Goal: Task Accomplishment & Management: Manage account settings

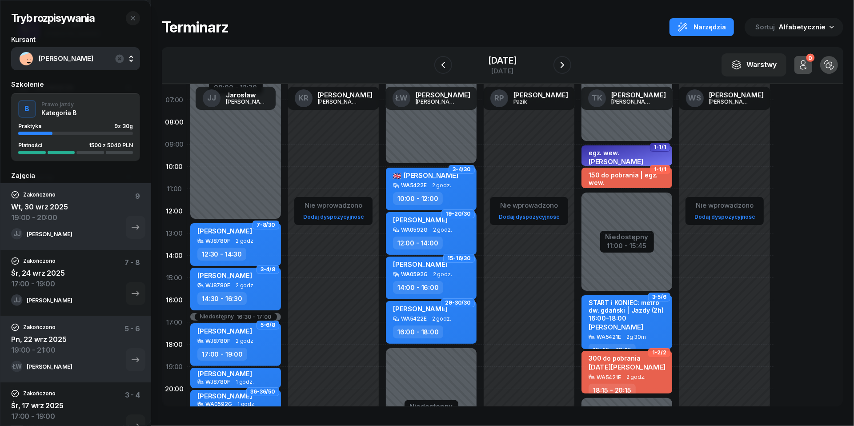
scroll to position [43, 0]
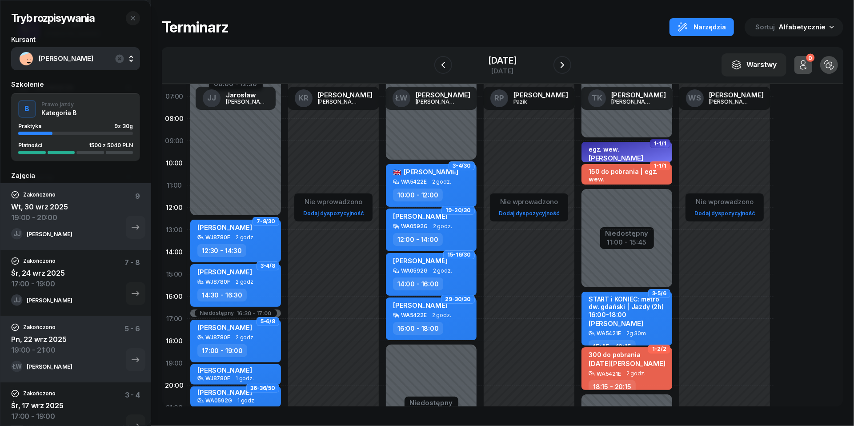
click at [637, 376] on span "2 godz." at bounding box center [635, 373] width 19 height 6
select select "18"
select select "15"
select select "20"
select select "15"
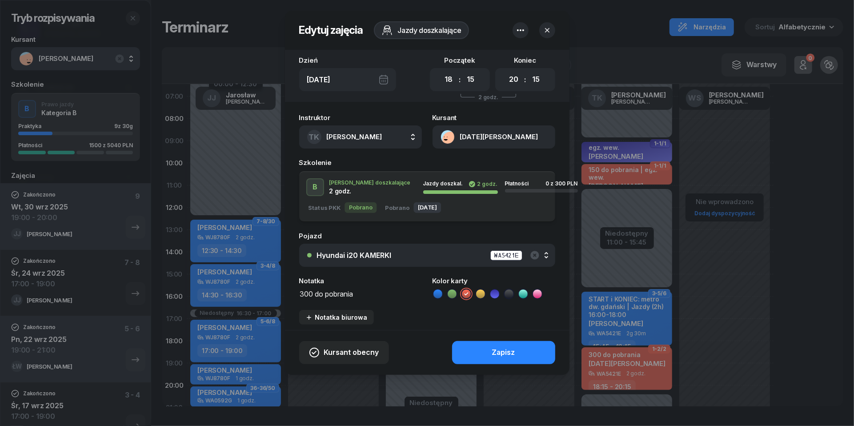
click at [328, 290] on textarea "300 do pobrania" at bounding box center [360, 293] width 123 height 11
click at [507, 292] on icon at bounding box center [509, 293] width 9 height 9
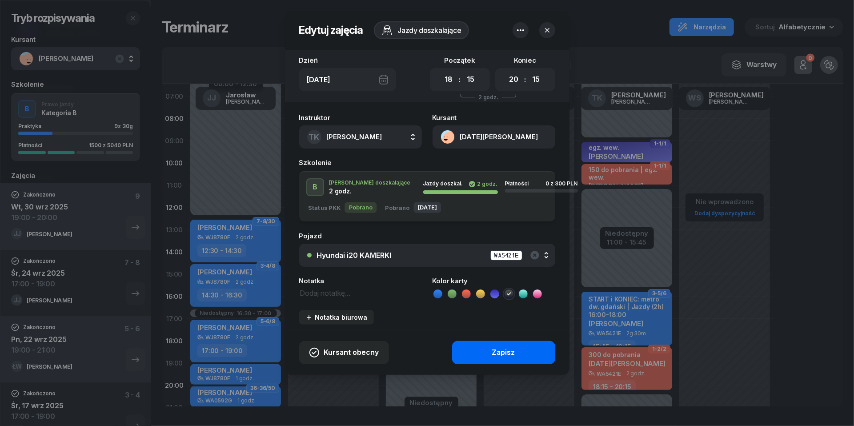
click at [511, 354] on div "Zapisz" at bounding box center [503, 353] width 23 height 12
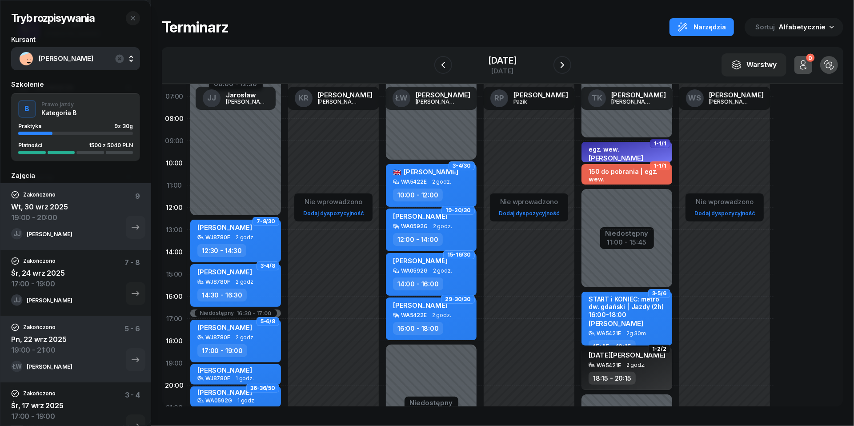
click at [623, 362] on div "WA5421E 2 godz." at bounding box center [628, 365] width 78 height 6
select select "18"
select select "15"
select select "20"
select select "15"
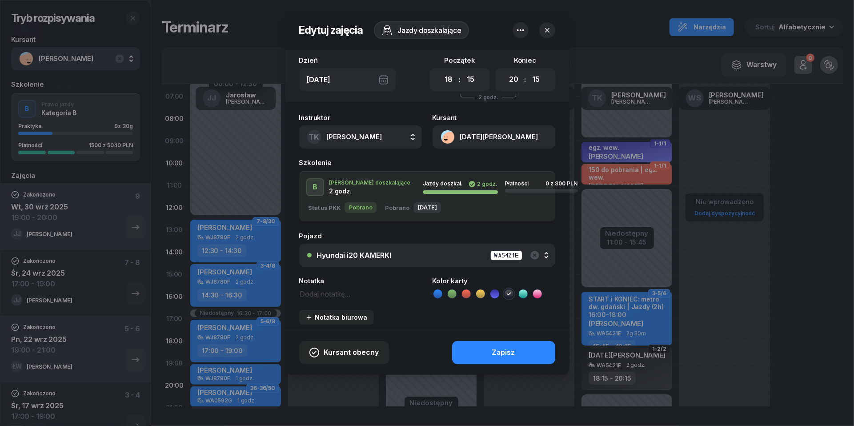
click at [447, 136] on button "[DATE][PERSON_NAME]" at bounding box center [494, 136] width 123 height 23
click at [457, 168] on div "Otwórz profil" at bounding box center [461, 168] width 43 height 12
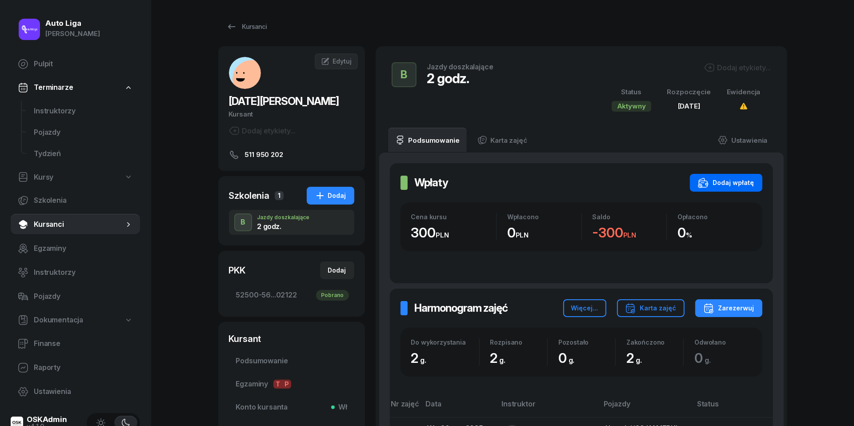
click at [713, 178] on div "Dodaj wpłatę" at bounding box center [726, 182] width 56 height 11
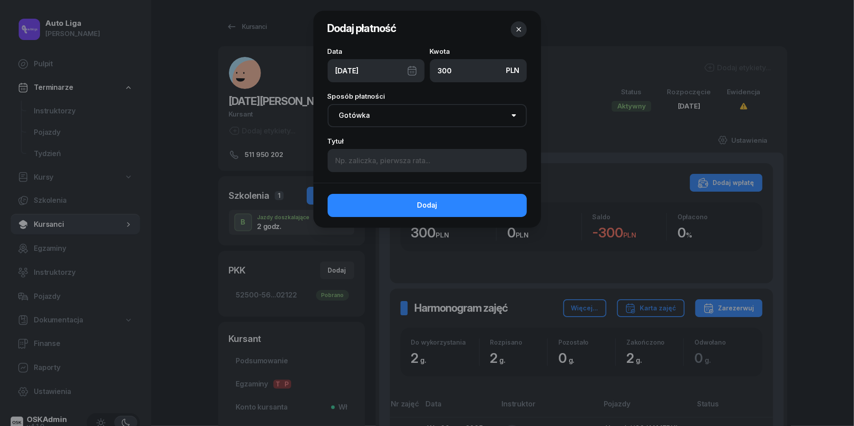
type input "300"
click at [393, 166] on input at bounding box center [427, 160] width 199 height 23
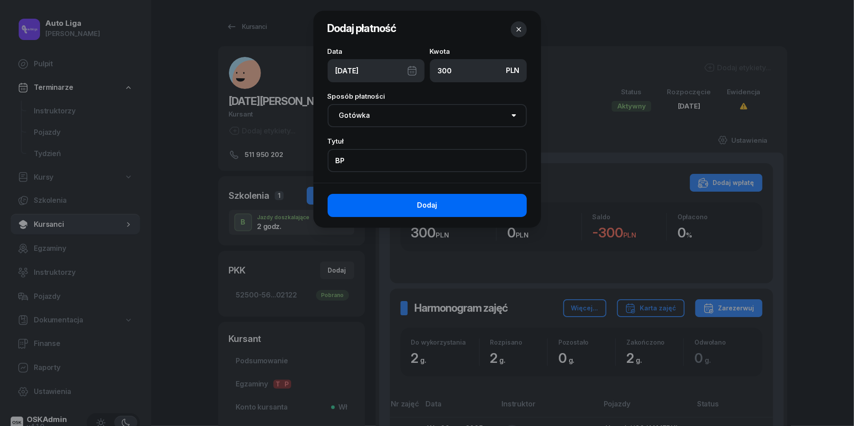
type input "BP"
click at [453, 197] on button "Dodaj" at bounding box center [427, 205] width 199 height 23
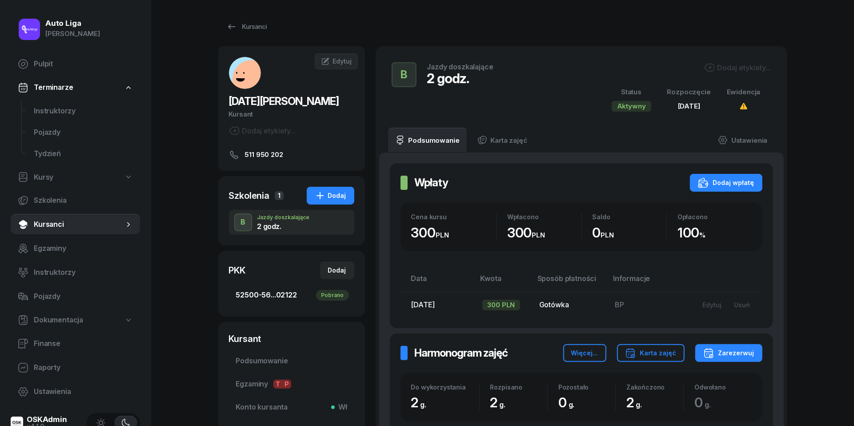
click at [274, 296] on span "52500-56...02122 Pobrano" at bounding box center [291, 295] width 111 height 12
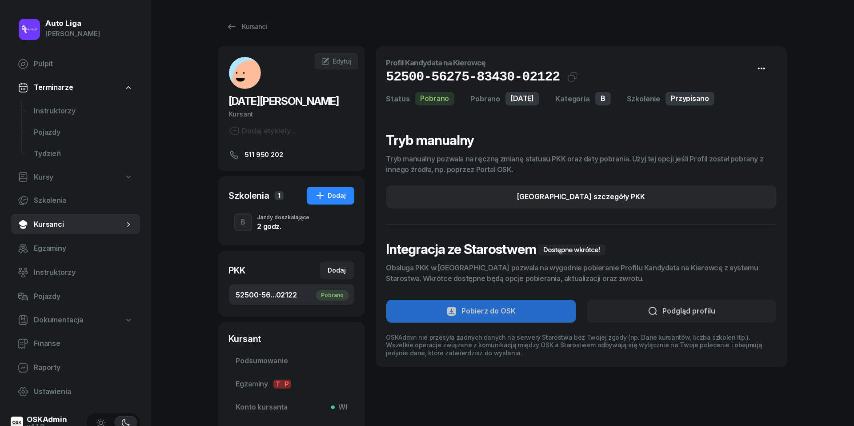
click at [771, 63] on button "button" at bounding box center [761, 68] width 30 height 23
click at [706, 99] on link "[GEOGRAPHIC_DATA] PKK" at bounding box center [710, 99] width 116 height 22
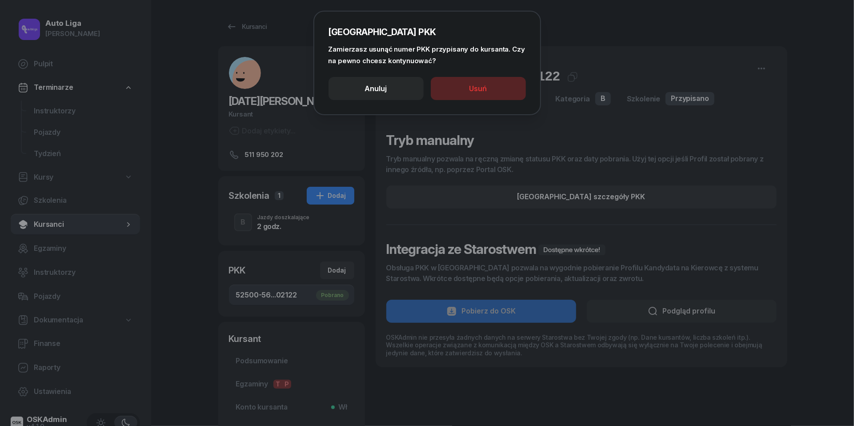
click at [504, 91] on button "Usuń" at bounding box center [478, 88] width 95 height 23
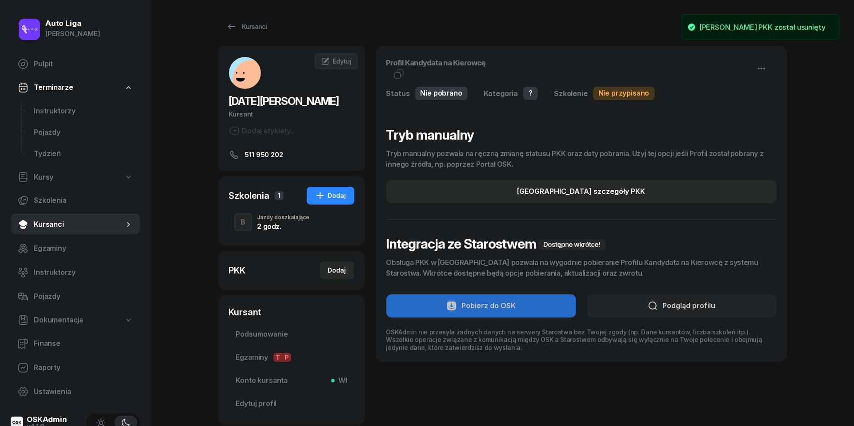
click at [265, 225] on div "2 godz." at bounding box center [283, 226] width 52 height 7
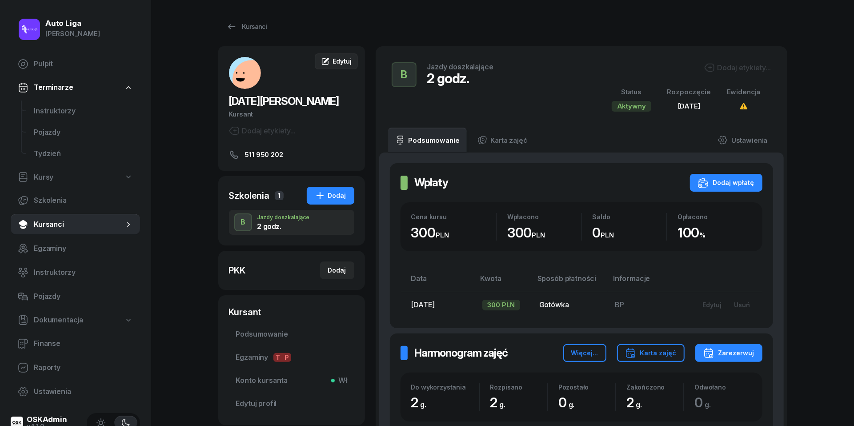
click at [334, 68] on link "Edytuj" at bounding box center [336, 61] width 43 height 16
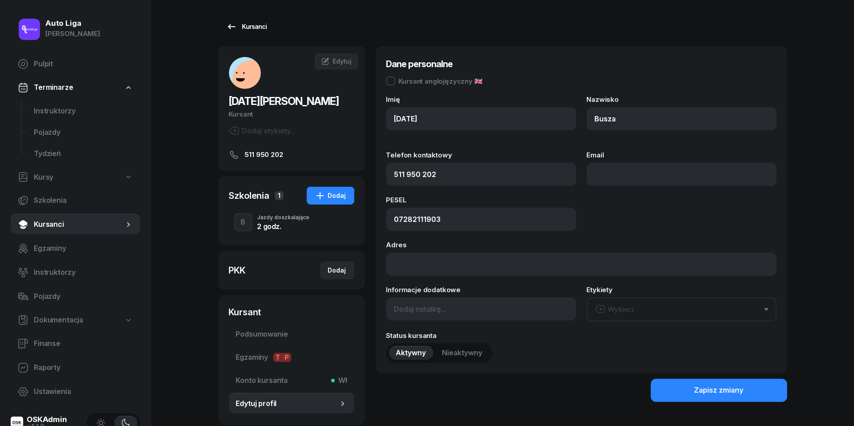
click at [230, 27] on icon at bounding box center [232, 26] width 8 height 5
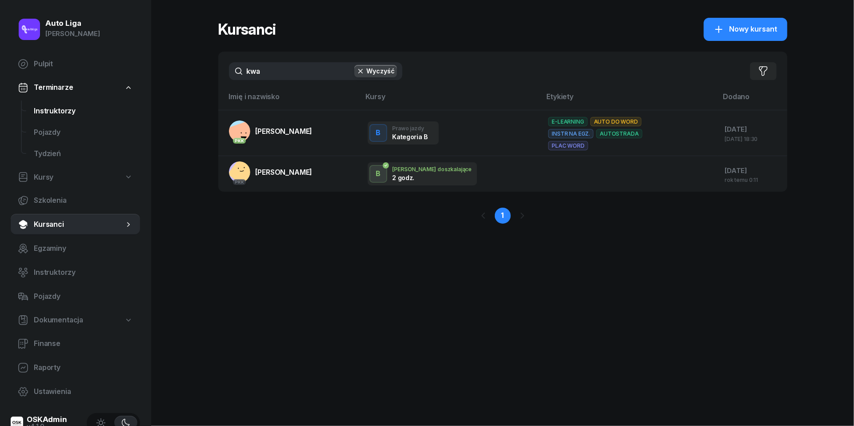
click at [70, 109] on span "Instruktorzy" at bounding box center [83, 111] width 99 height 12
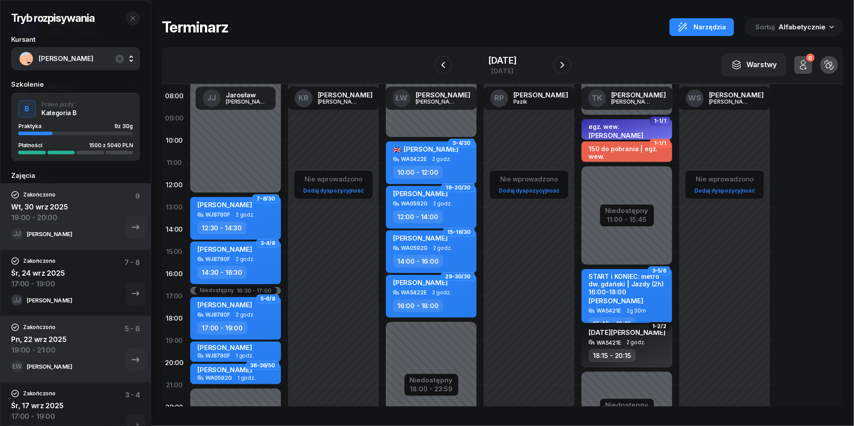
scroll to position [77, 0]
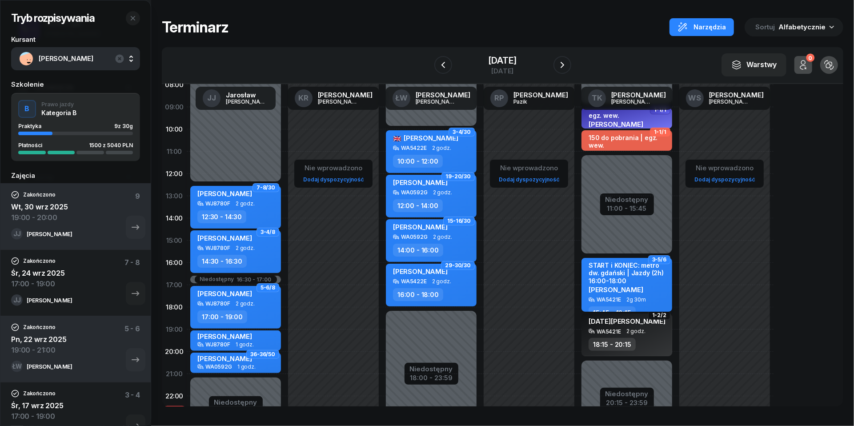
click at [642, 285] on div "[PERSON_NAME]" at bounding box center [628, 289] width 78 height 8
select select "15"
select select "45"
select select "18"
select select "15"
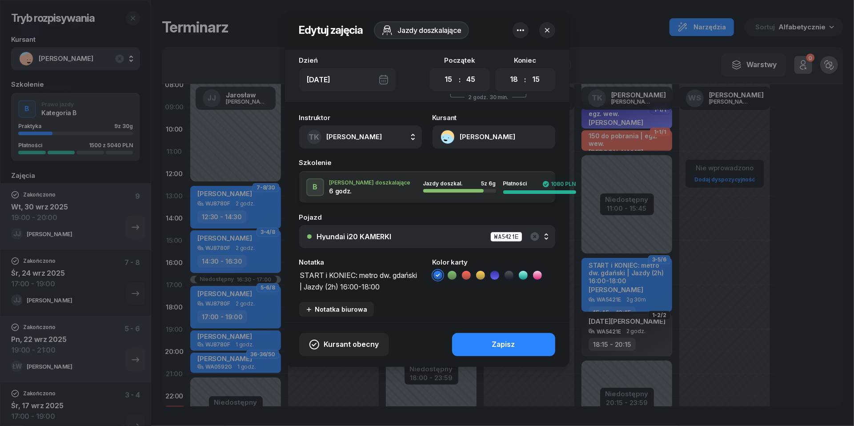
click at [511, 274] on icon at bounding box center [509, 275] width 9 height 9
click at [522, 348] on button "Zapisz" at bounding box center [503, 344] width 103 height 23
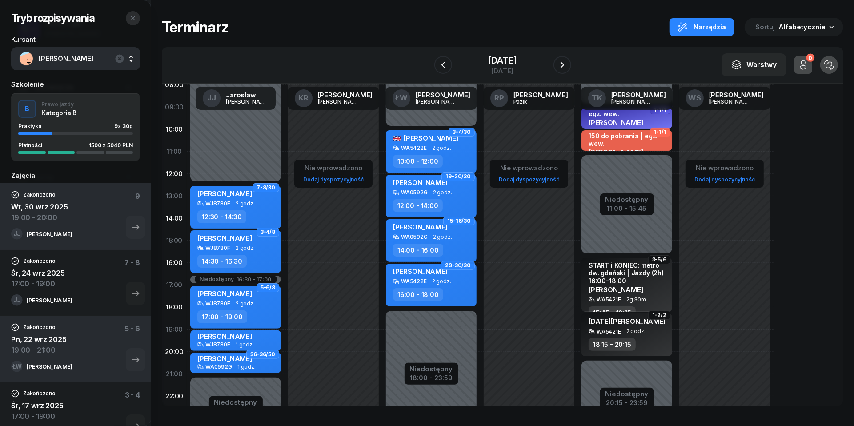
click at [132, 19] on icon "button" at bounding box center [133, 18] width 4 height 4
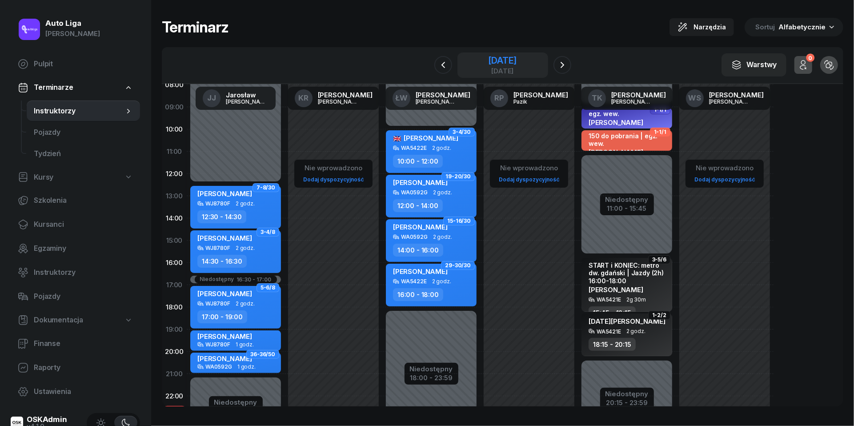
click at [504, 63] on div "[DATE]" at bounding box center [502, 60] width 28 height 9
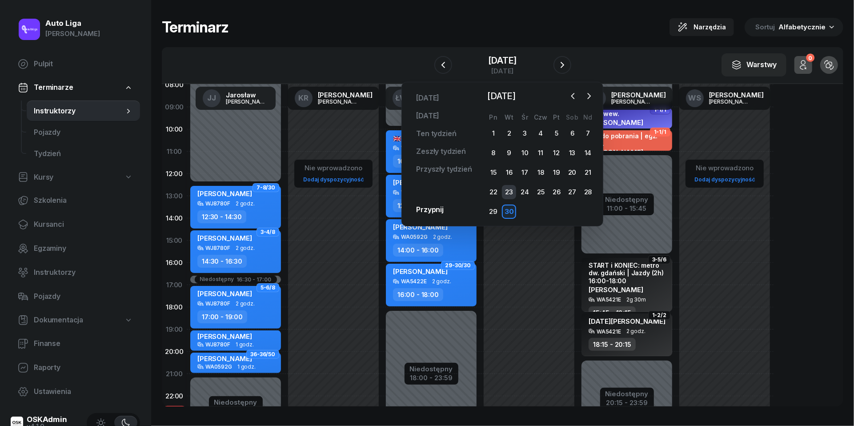
click at [514, 189] on div "23" at bounding box center [509, 192] width 14 height 14
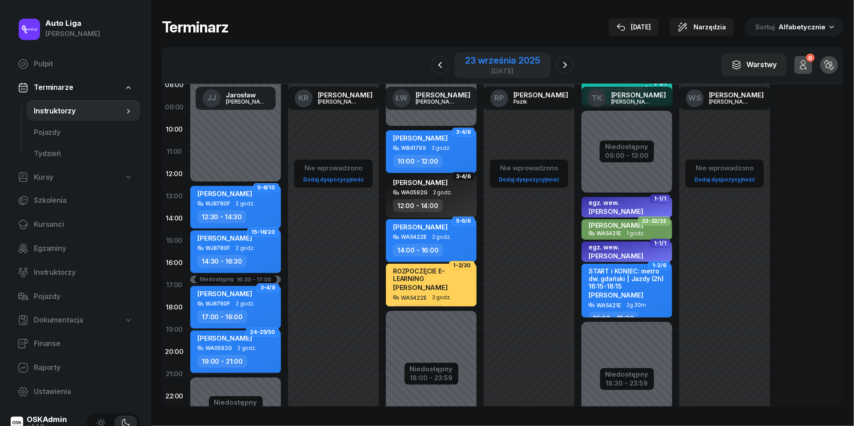
click at [497, 69] on div "[DATE]" at bounding box center [502, 71] width 75 height 7
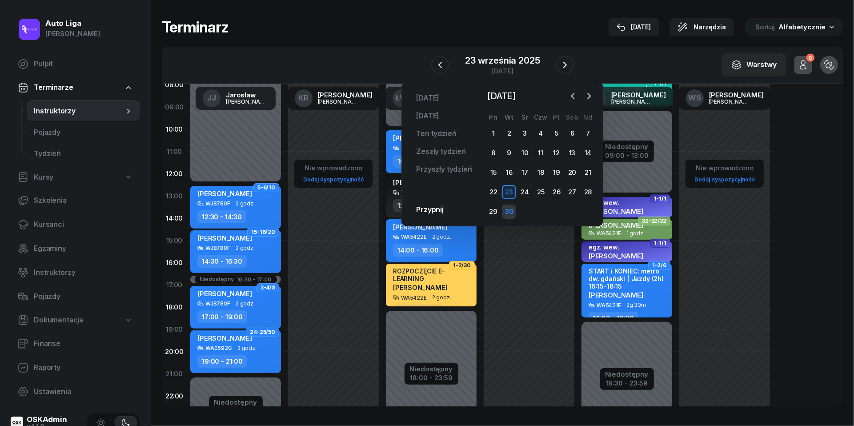
click at [511, 205] on div "30" at bounding box center [509, 212] width 14 height 14
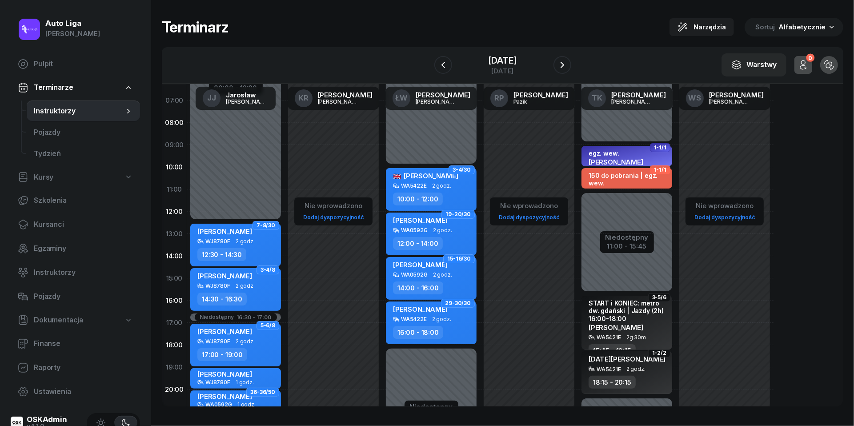
scroll to position [24, 0]
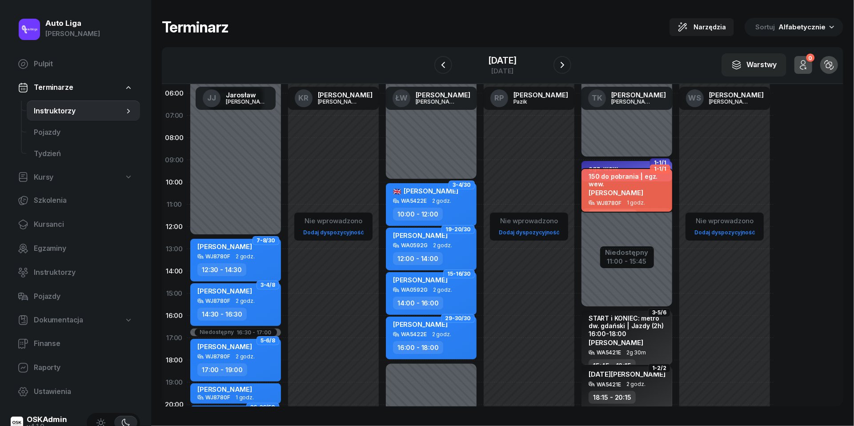
click at [628, 193] on div "[PERSON_NAME]" at bounding box center [628, 192] width 78 height 8
select select "10"
select select "11"
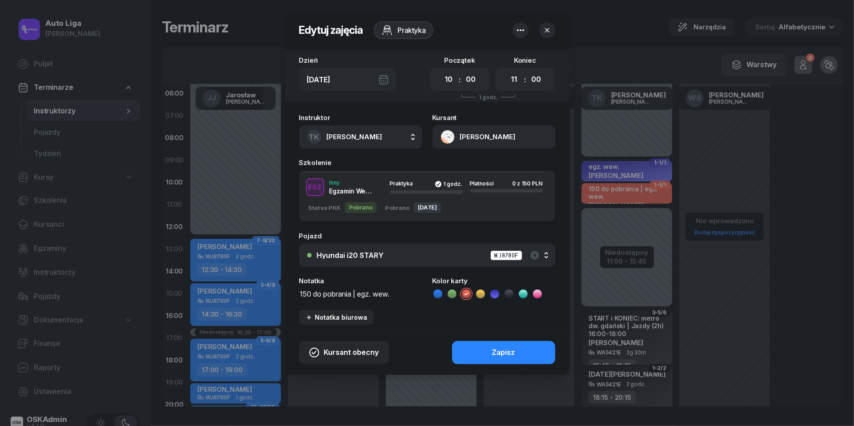
drag, startPoint x: 361, startPoint y: 293, endPoint x: 198, endPoint y: 292, distance: 163.2
click at [198, 292] on div "Edytuj zajęcia Praktyka Dzień [DATE] Początek 00 01 02 03 04 05 06 07 08 09 10 …" at bounding box center [427, 213] width 854 height 426
type textarea "egz. wew."
click at [495, 292] on icon at bounding box center [494, 293] width 9 height 9
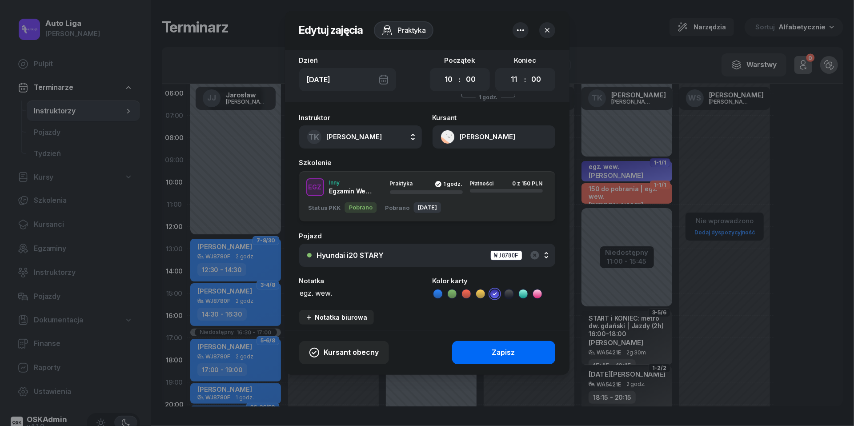
click at [495, 357] on button "Zapisz" at bounding box center [503, 352] width 103 height 23
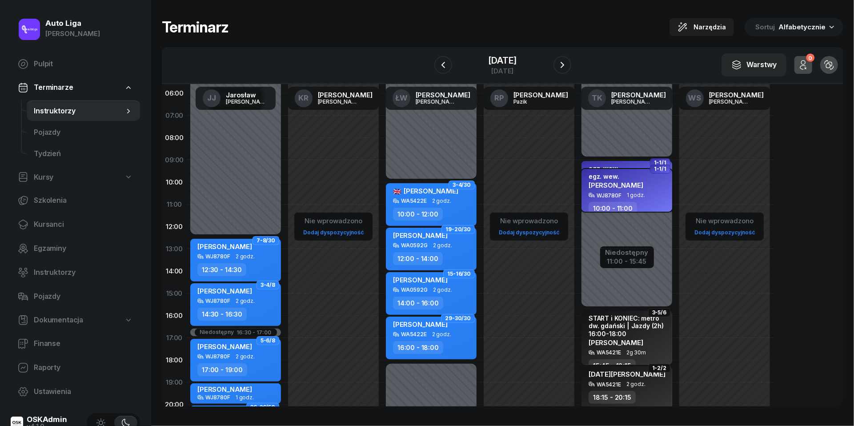
click at [607, 192] on div "WJ8780F" at bounding box center [609, 195] width 25 height 6
select select "10"
select select "11"
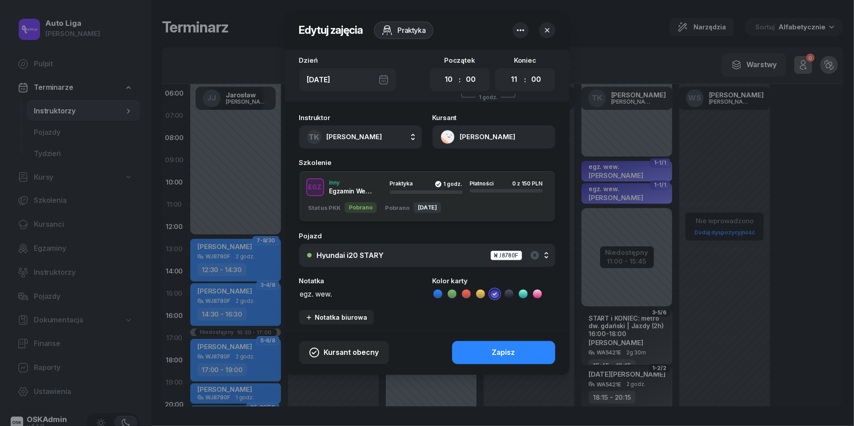
click at [445, 133] on button "[PERSON_NAME]" at bounding box center [494, 136] width 123 height 23
click at [457, 179] on div "724 530 910 [EMAIL_ADDRESS][DOMAIN_NAME]" at bounding box center [493, 196] width 116 height 34
click at [456, 172] on div "Otwórz profil" at bounding box center [461, 168] width 43 height 12
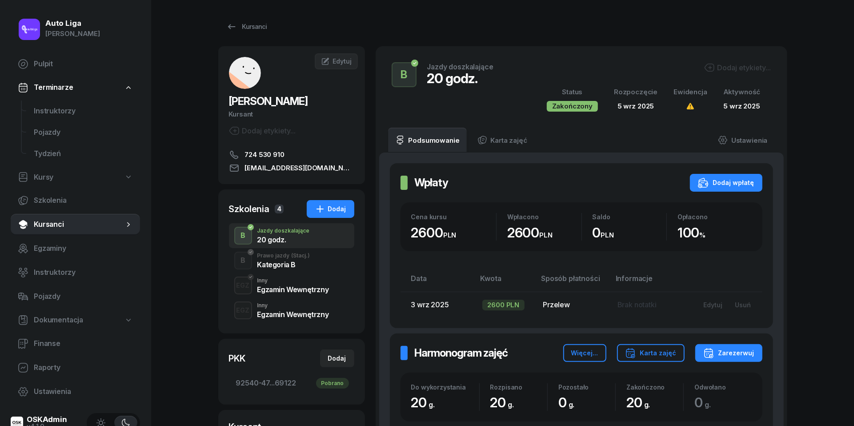
click at [301, 313] on div "Egzamin Wewnętrzny" at bounding box center [293, 314] width 72 height 7
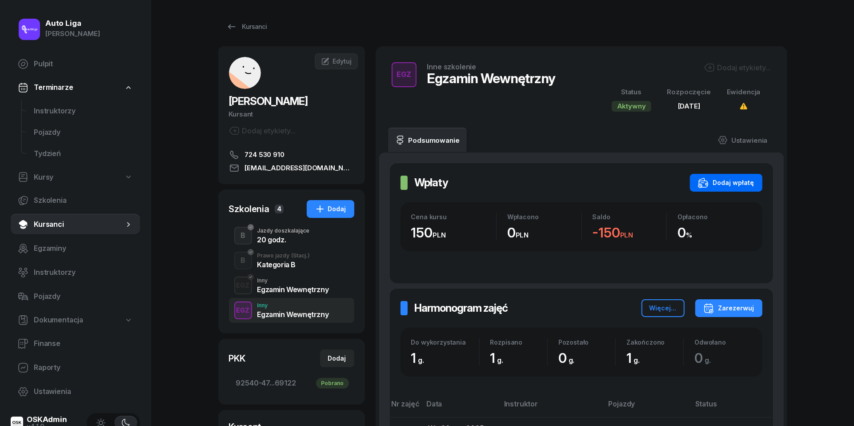
click at [726, 178] on div "Dodaj wpłatę" at bounding box center [726, 182] width 56 height 11
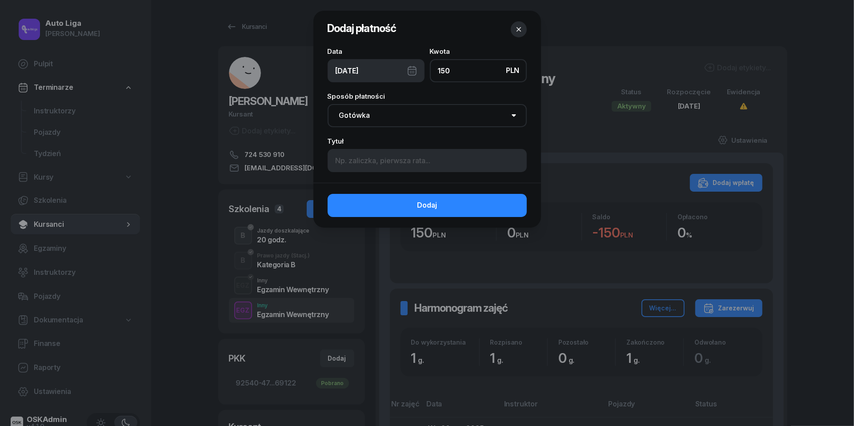
type input "150"
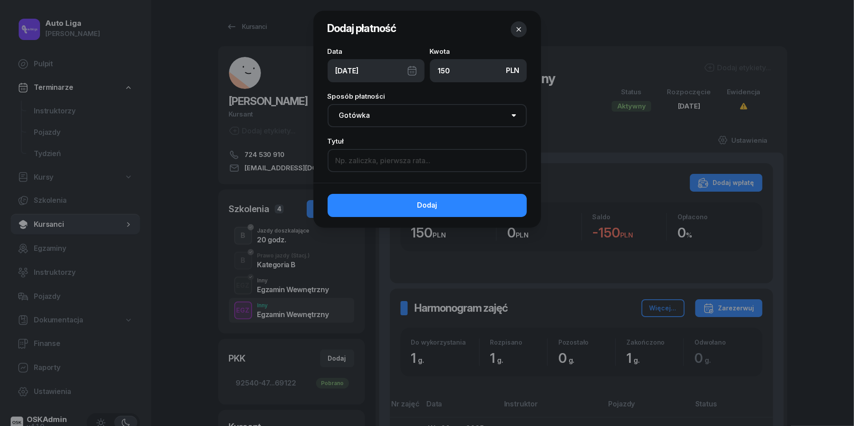
click at [448, 162] on input at bounding box center [427, 160] width 199 height 23
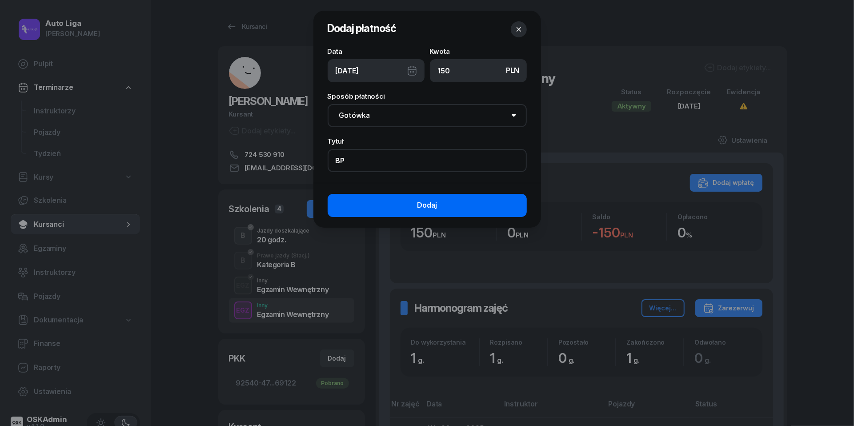
type input "BP"
click at [427, 206] on span "Dodaj" at bounding box center [427, 206] width 20 height 12
